Goal: Task Accomplishment & Management: Manage account settings

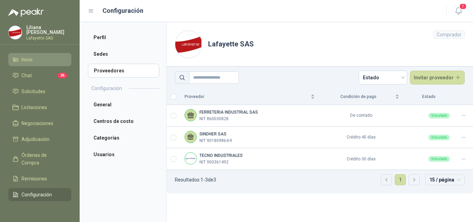
click at [27, 58] on span "Inicio" at bounding box center [26, 60] width 11 height 8
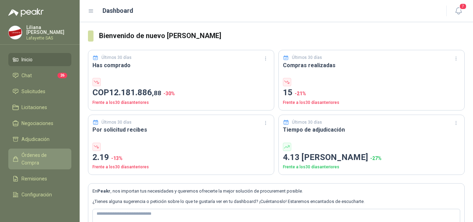
scroll to position [22, 0]
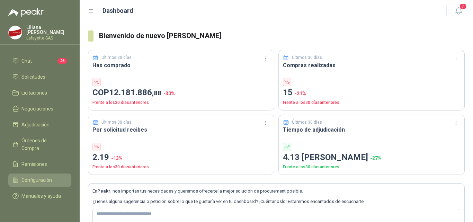
click at [32, 176] on span "Configuración" at bounding box center [36, 180] width 30 height 8
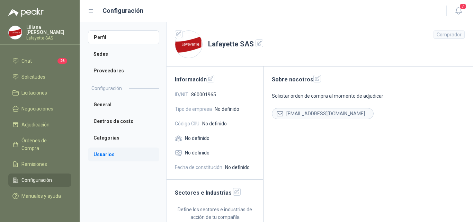
click at [96, 156] on li "Usuarios" at bounding box center [123, 154] width 71 height 14
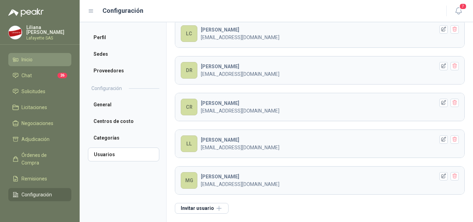
click at [23, 59] on span "Inicio" at bounding box center [26, 60] width 11 height 8
